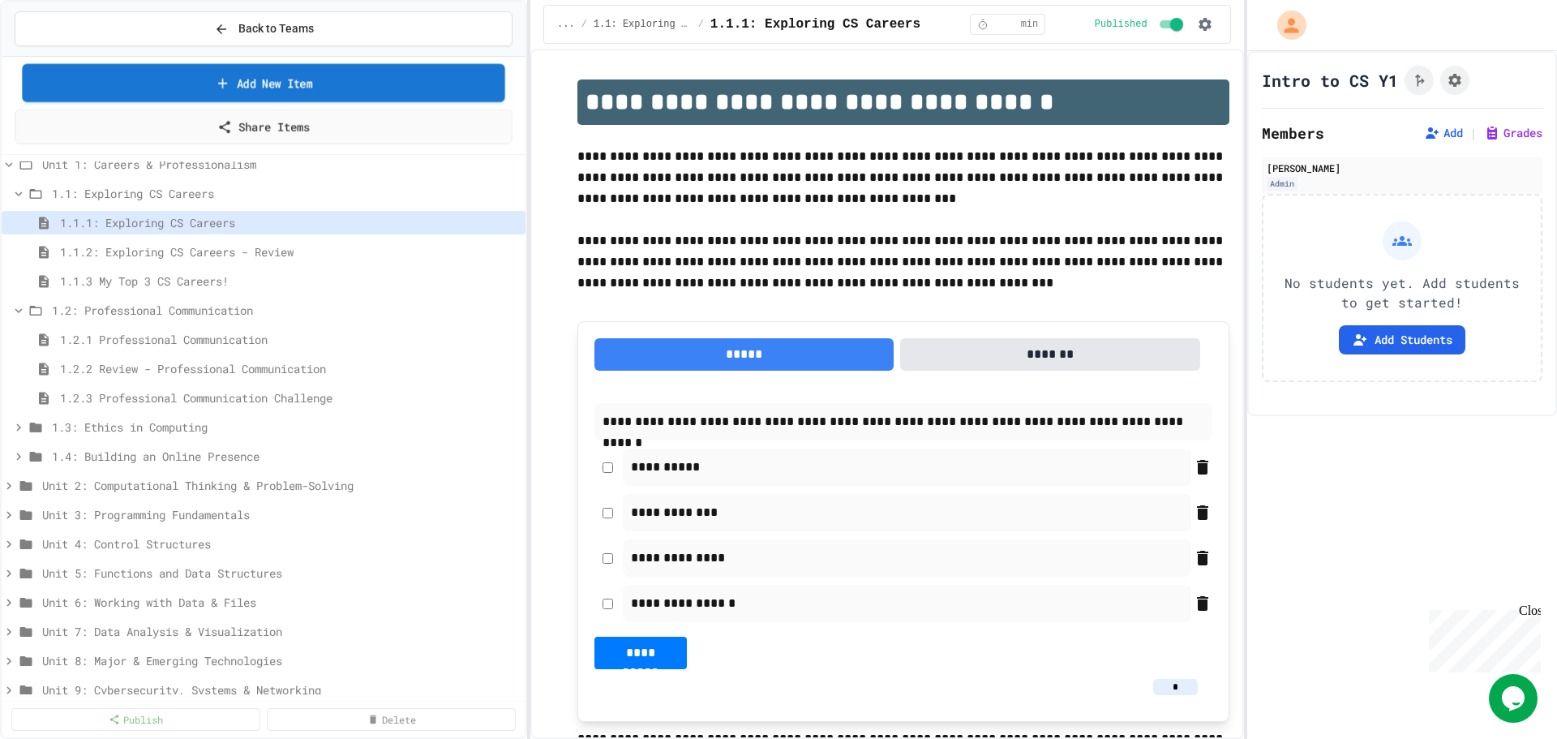
scroll to position [20, 0]
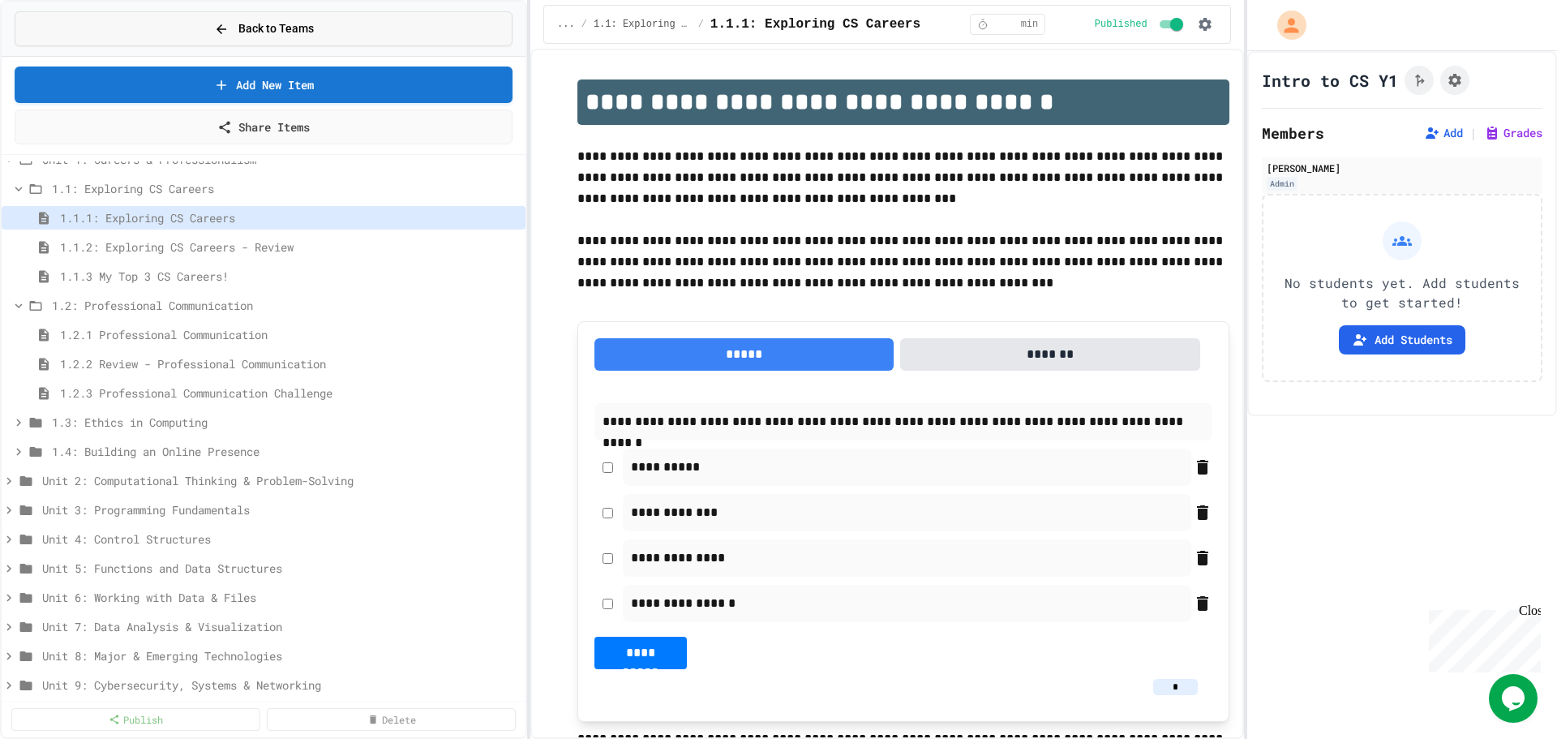
click at [242, 31] on span "Back to Teams" at bounding box center [275, 28] width 75 height 17
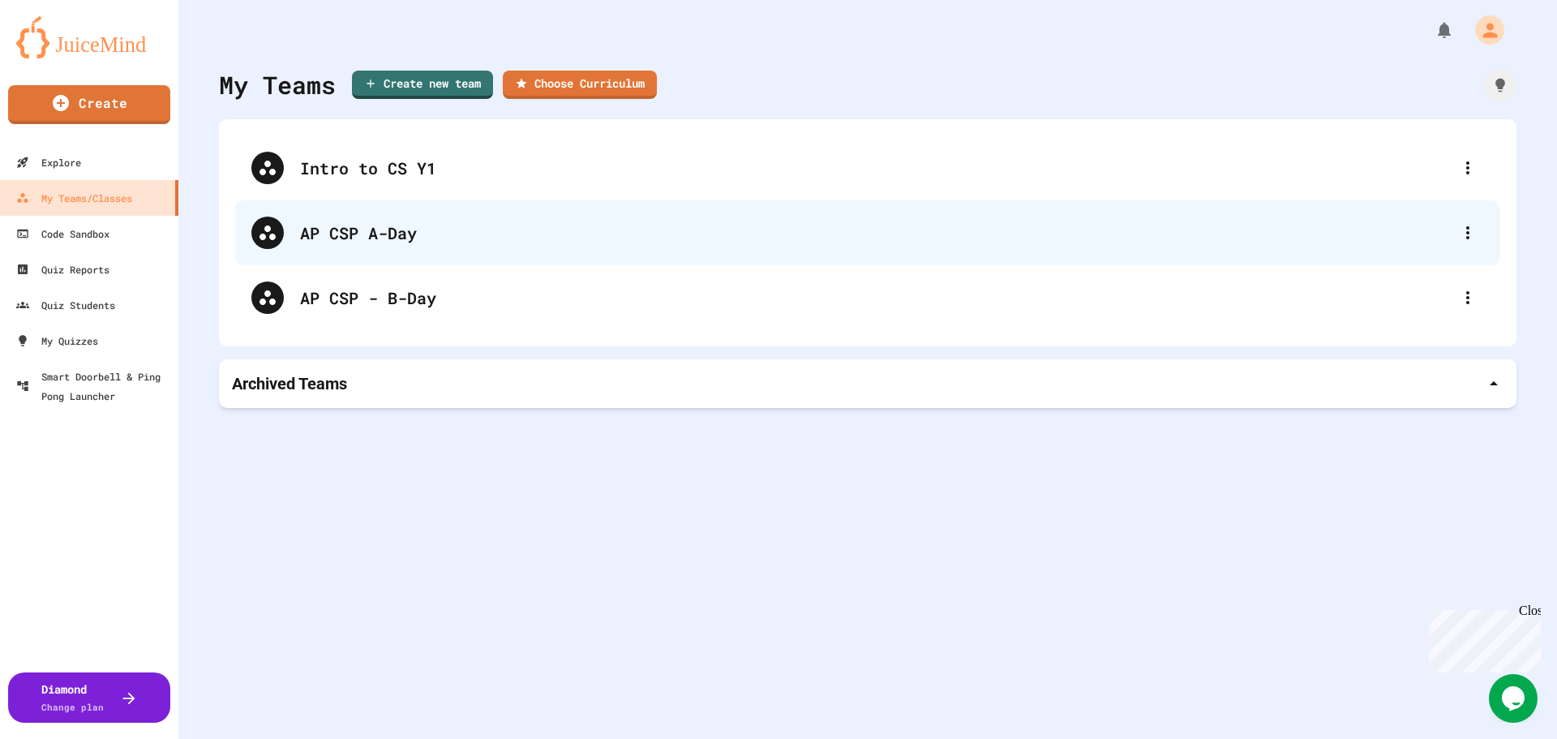
click at [353, 246] on div "AP CSP A-Day" at bounding box center [867, 232] width 1265 height 65
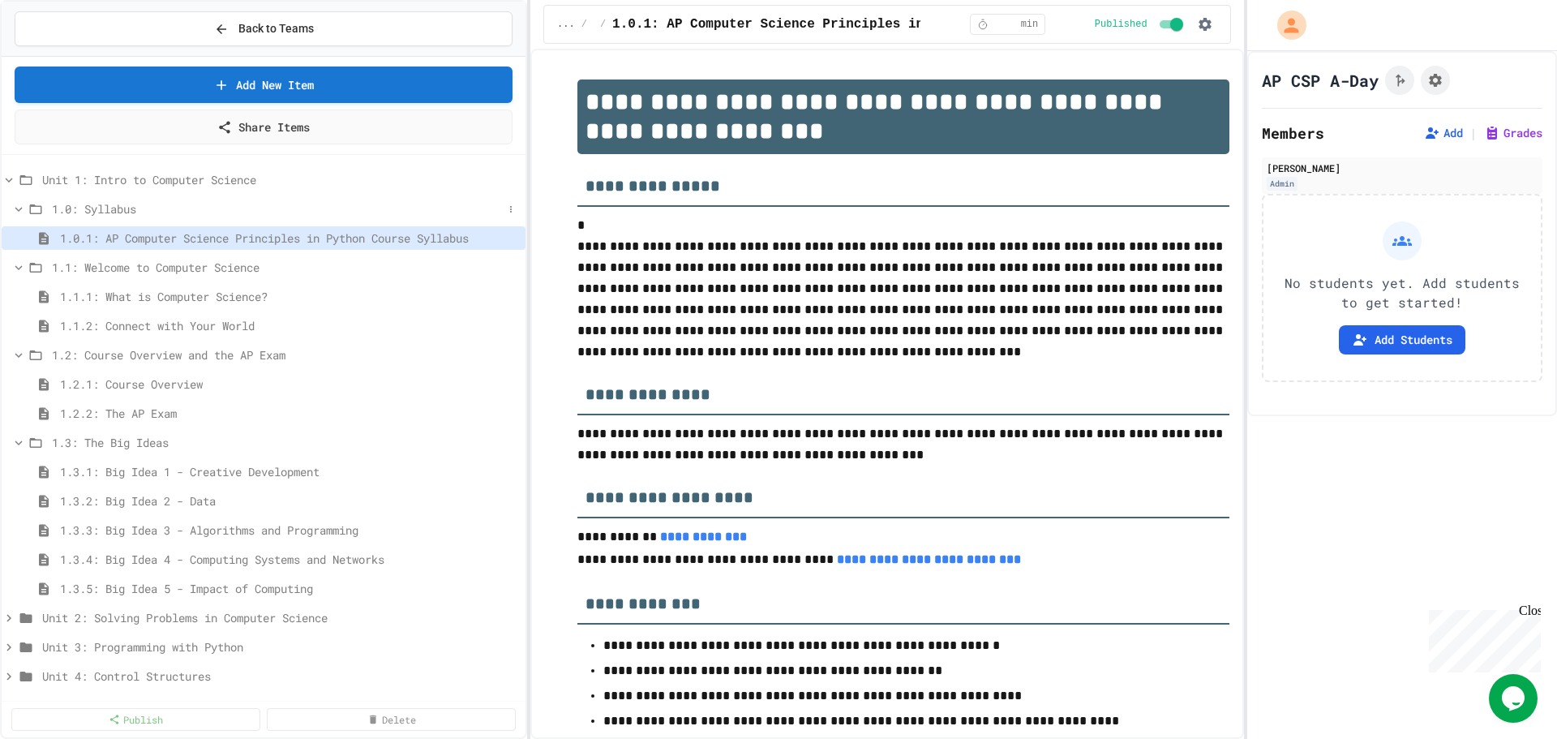
click at [15, 204] on icon at bounding box center [18, 209] width 15 height 15
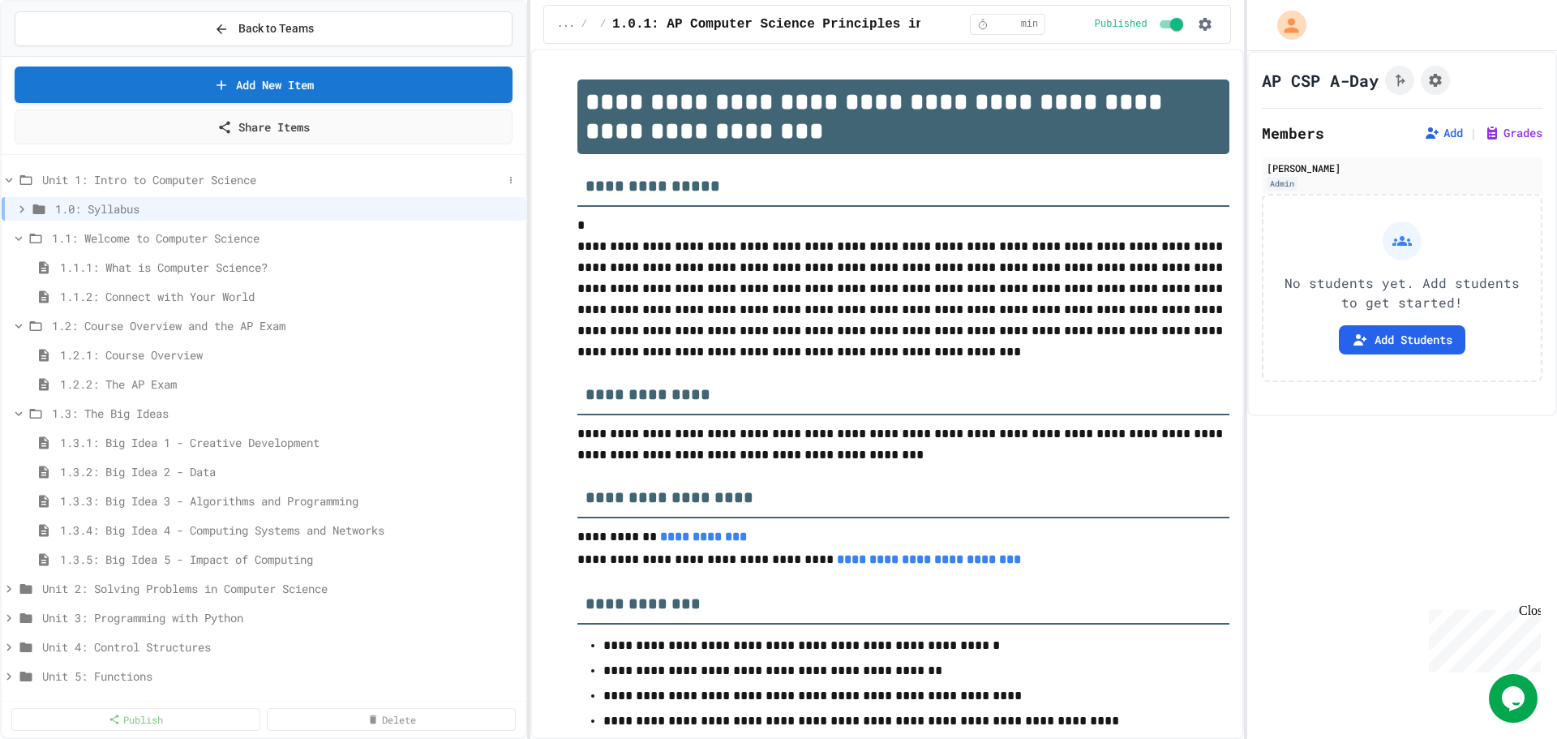
click at [12, 186] on icon at bounding box center [9, 180] width 15 height 15
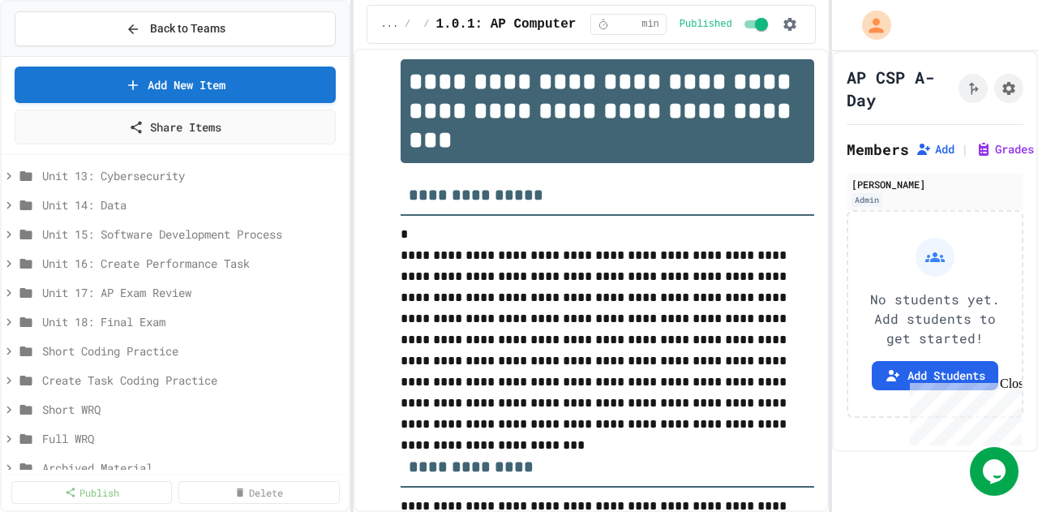
scroll to position [375, 0]
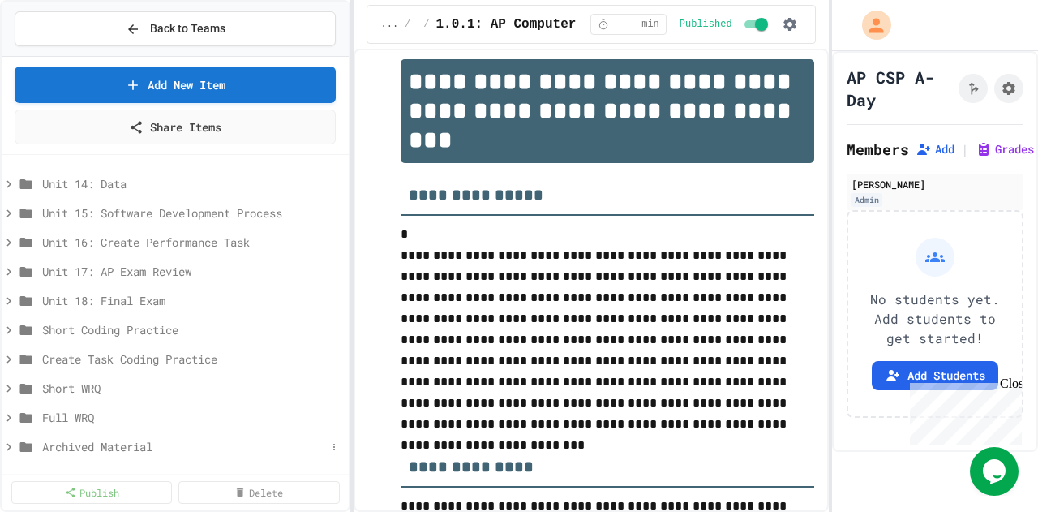
click at [11, 445] on icon at bounding box center [9, 446] width 15 height 15
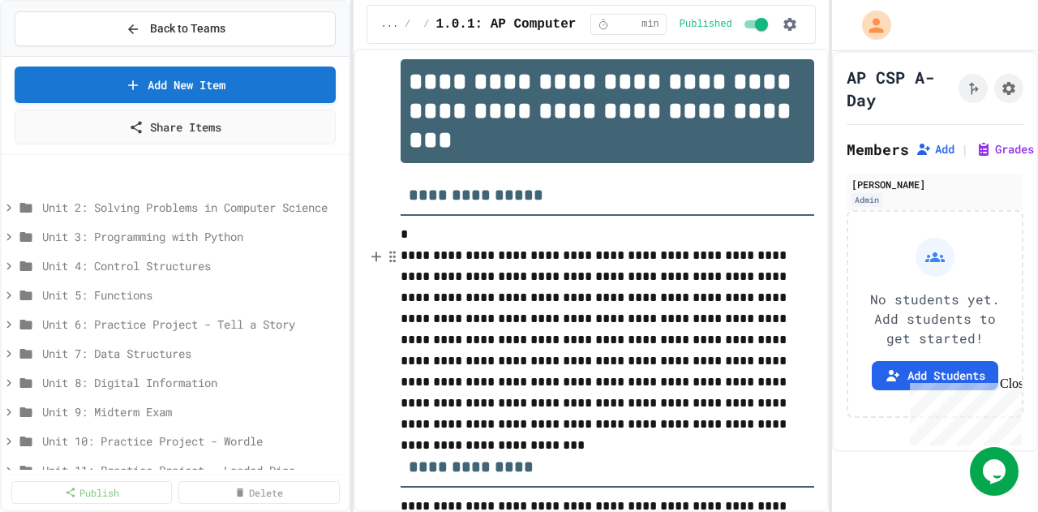
scroll to position [0, 0]
